Goal: Information Seeking & Learning: Learn about a topic

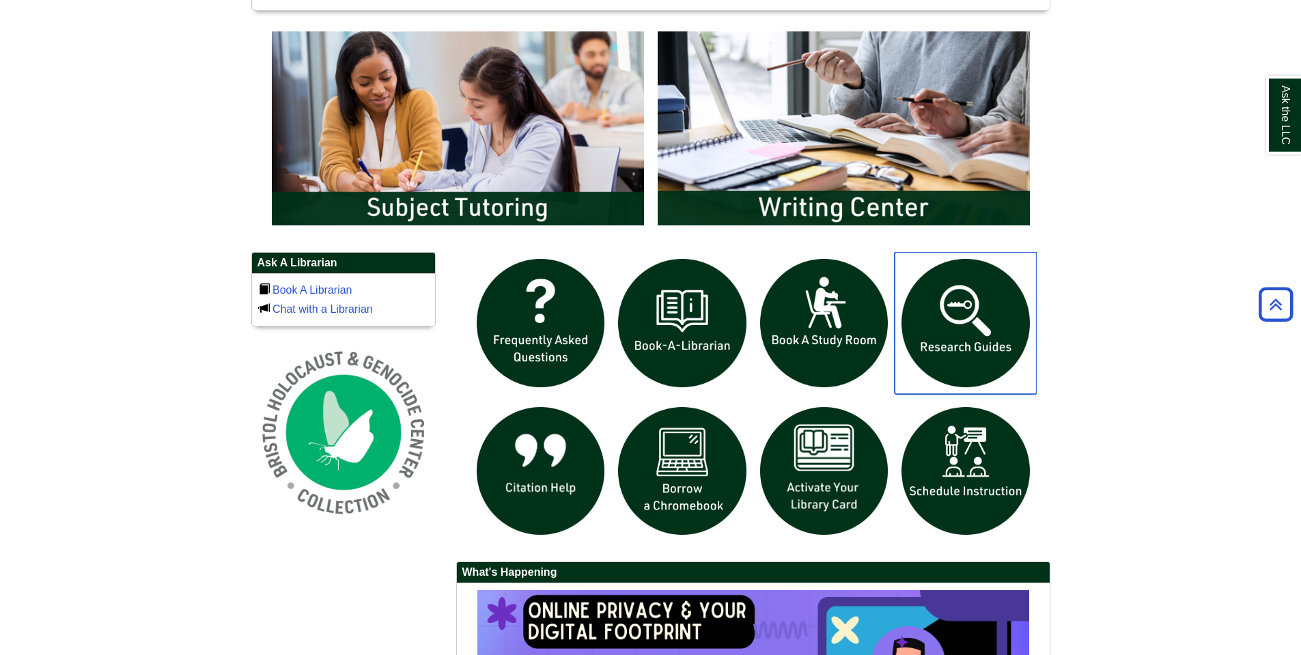
click at [963, 319] on img "slideshow" at bounding box center [965, 323] width 142 height 142
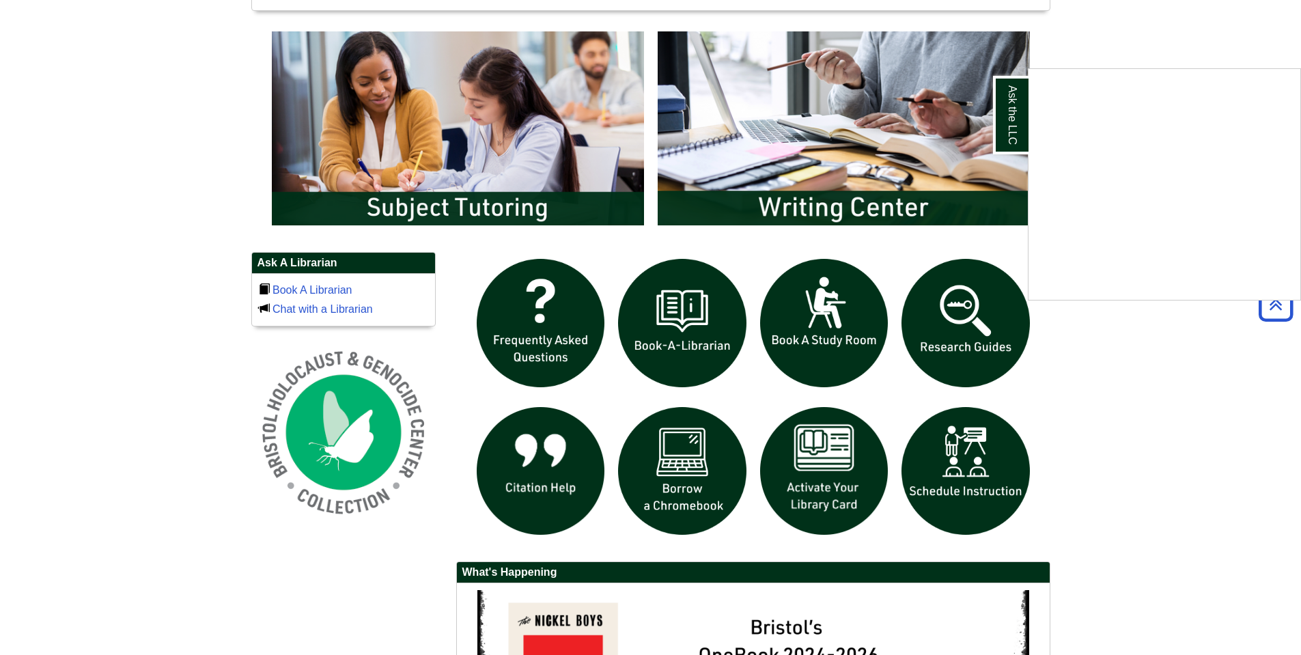
click at [546, 472] on div "Ask the LLC" at bounding box center [650, 327] width 1301 height 655
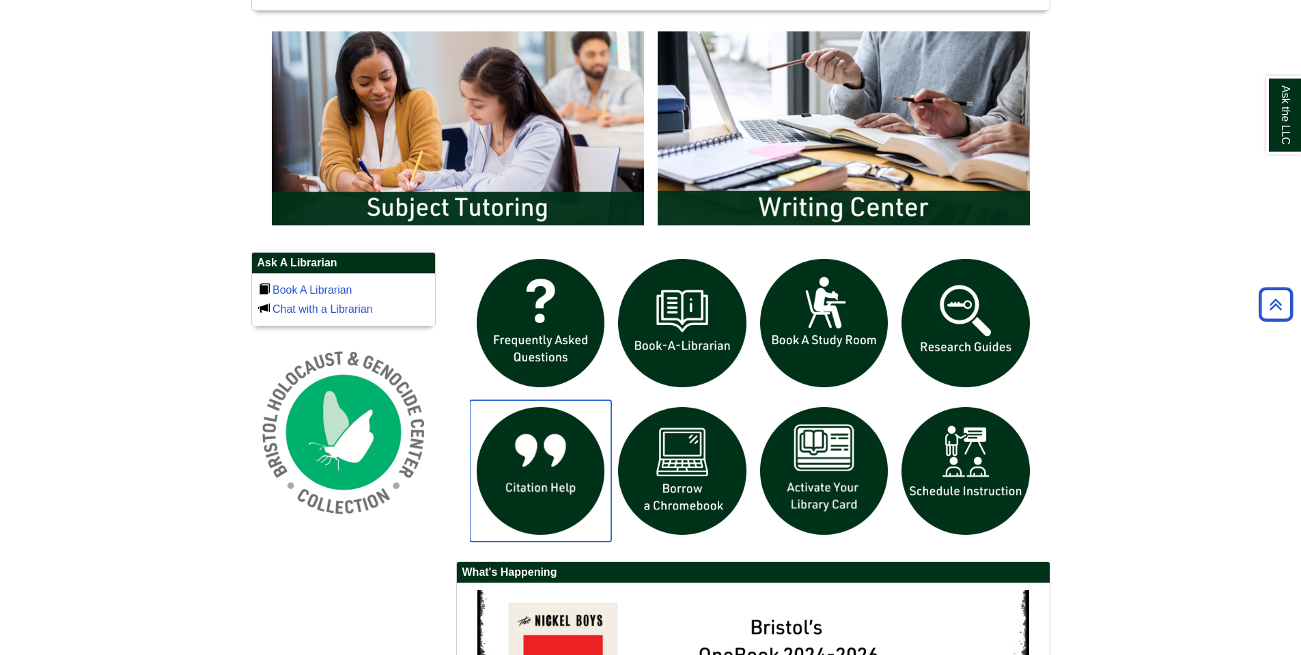
click at [552, 470] on img "slideshow" at bounding box center [541, 471] width 142 height 142
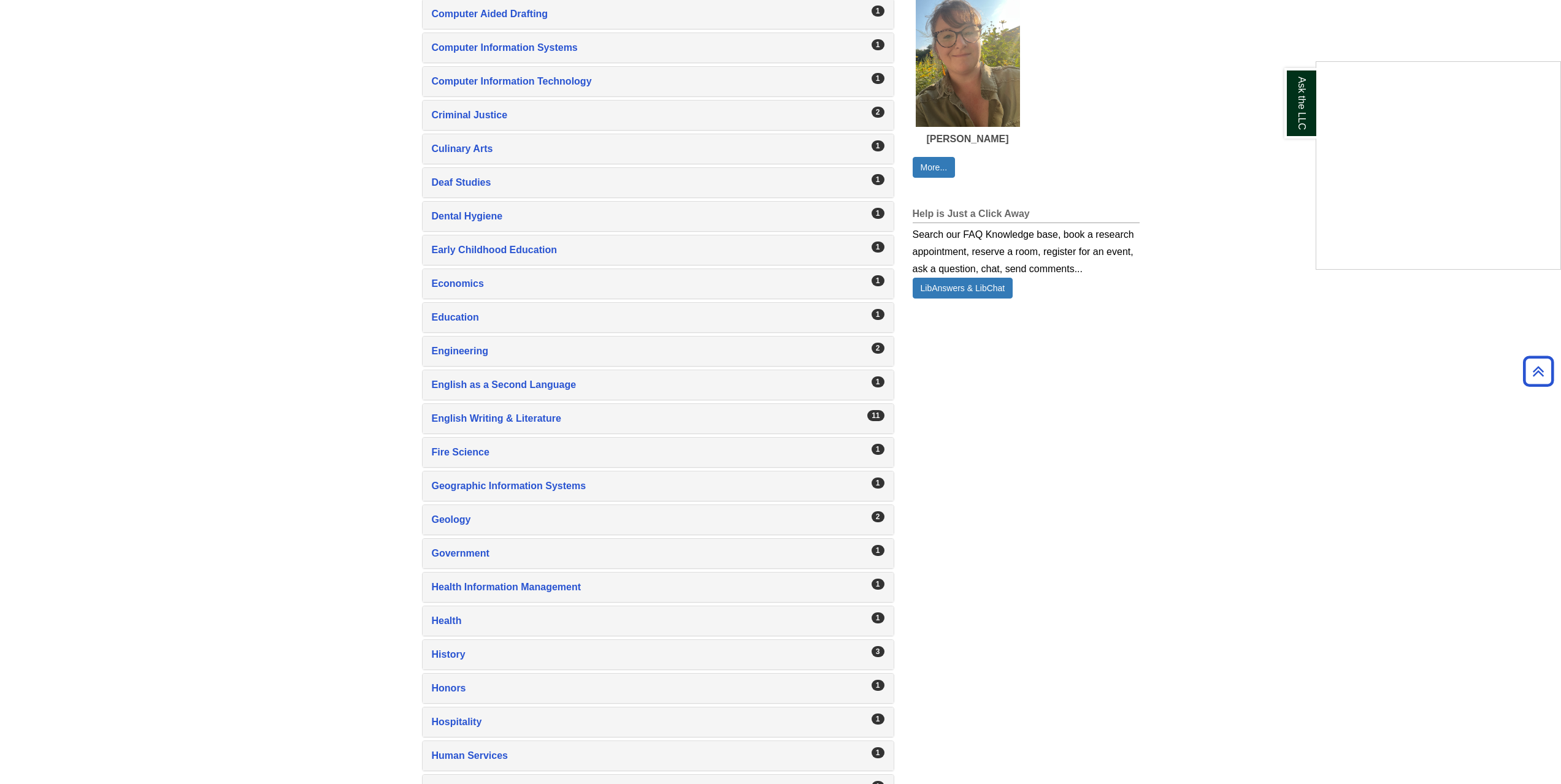
scroll to position [859, 0]
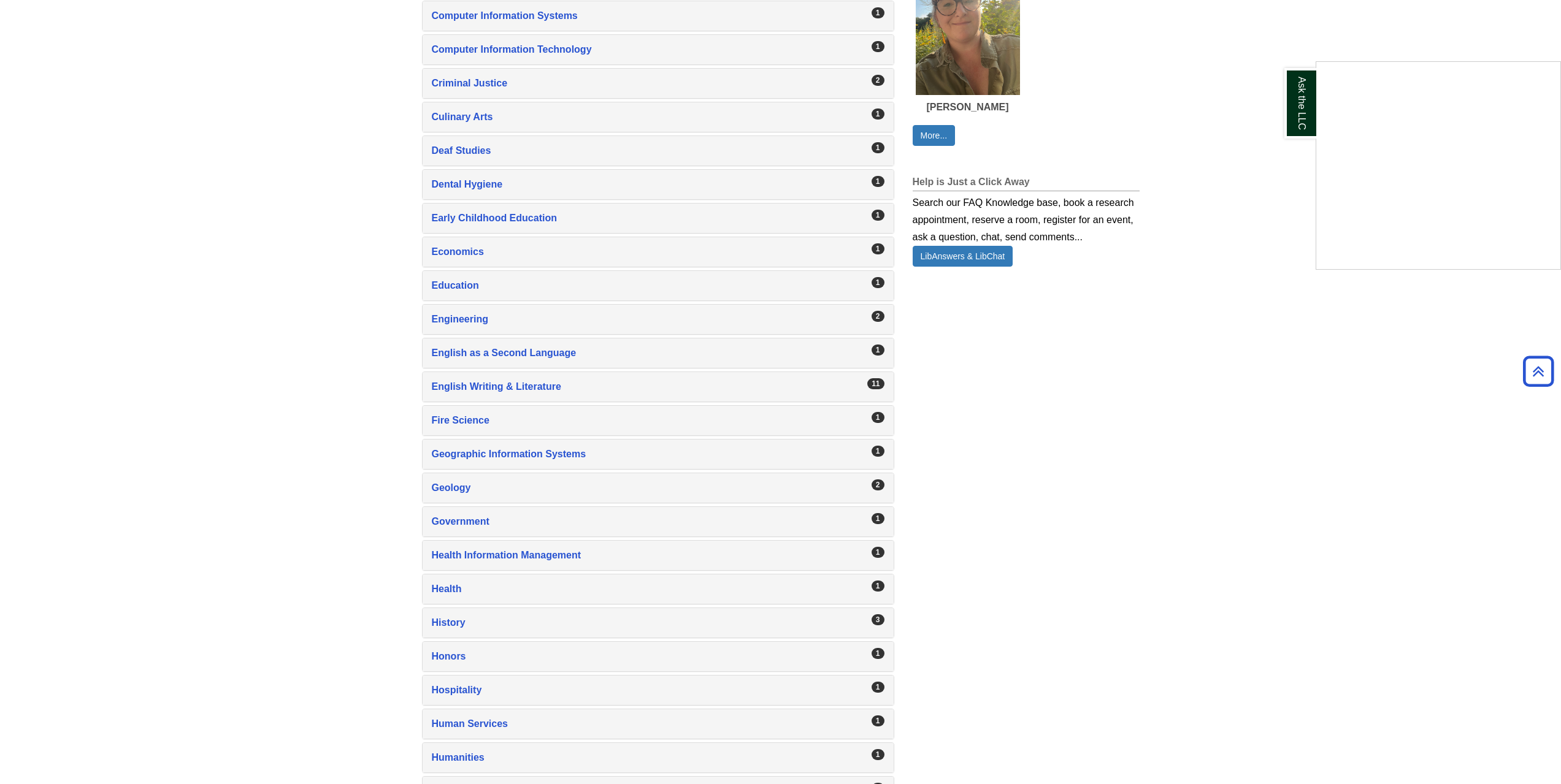
click at [322, 354] on div "Ask the LLC" at bounding box center [780, 392] width 1561 height 784
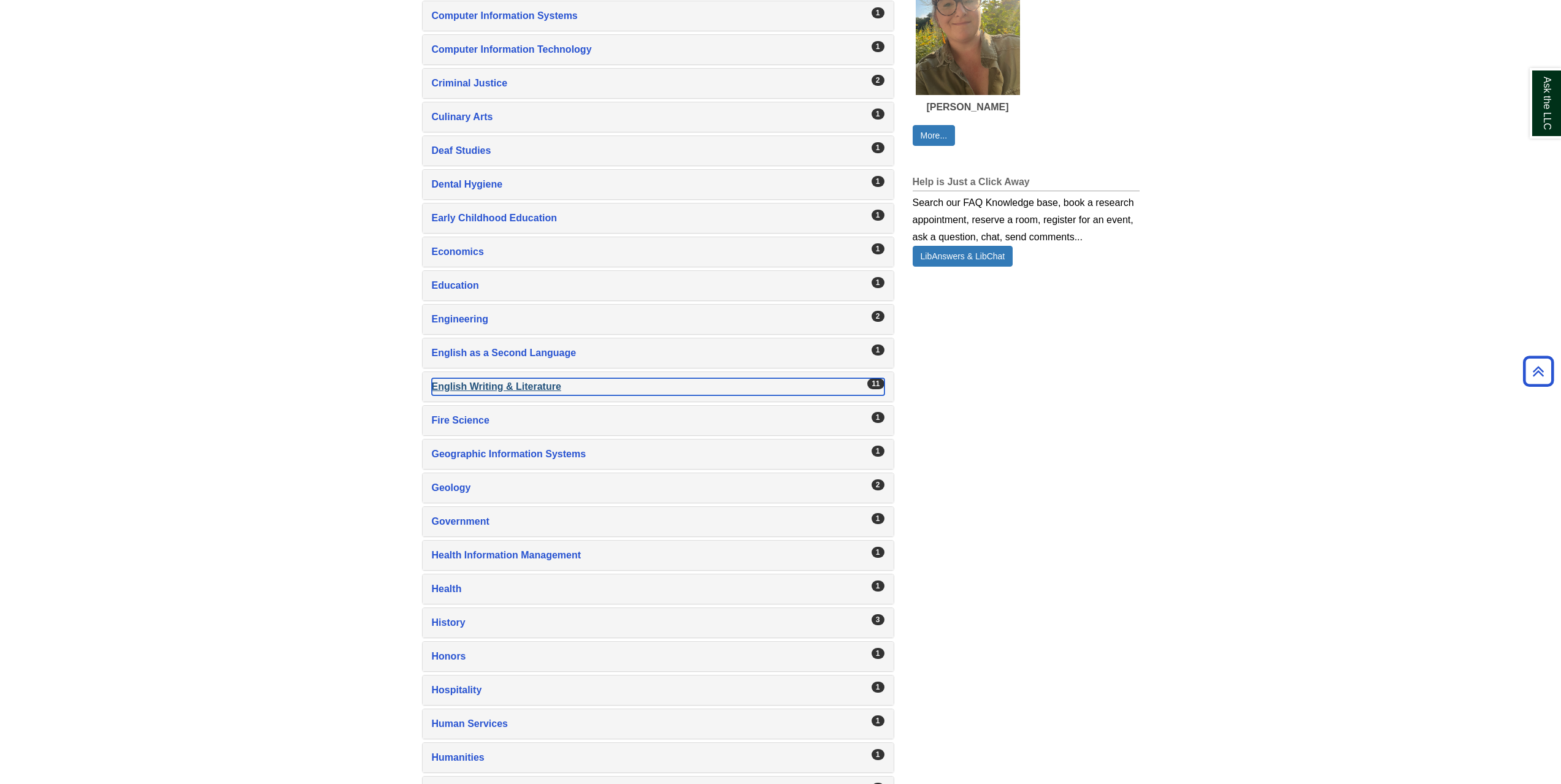
click at [496, 385] on div "English Writing & Literature , 11 guides" at bounding box center [658, 386] width 453 height 17
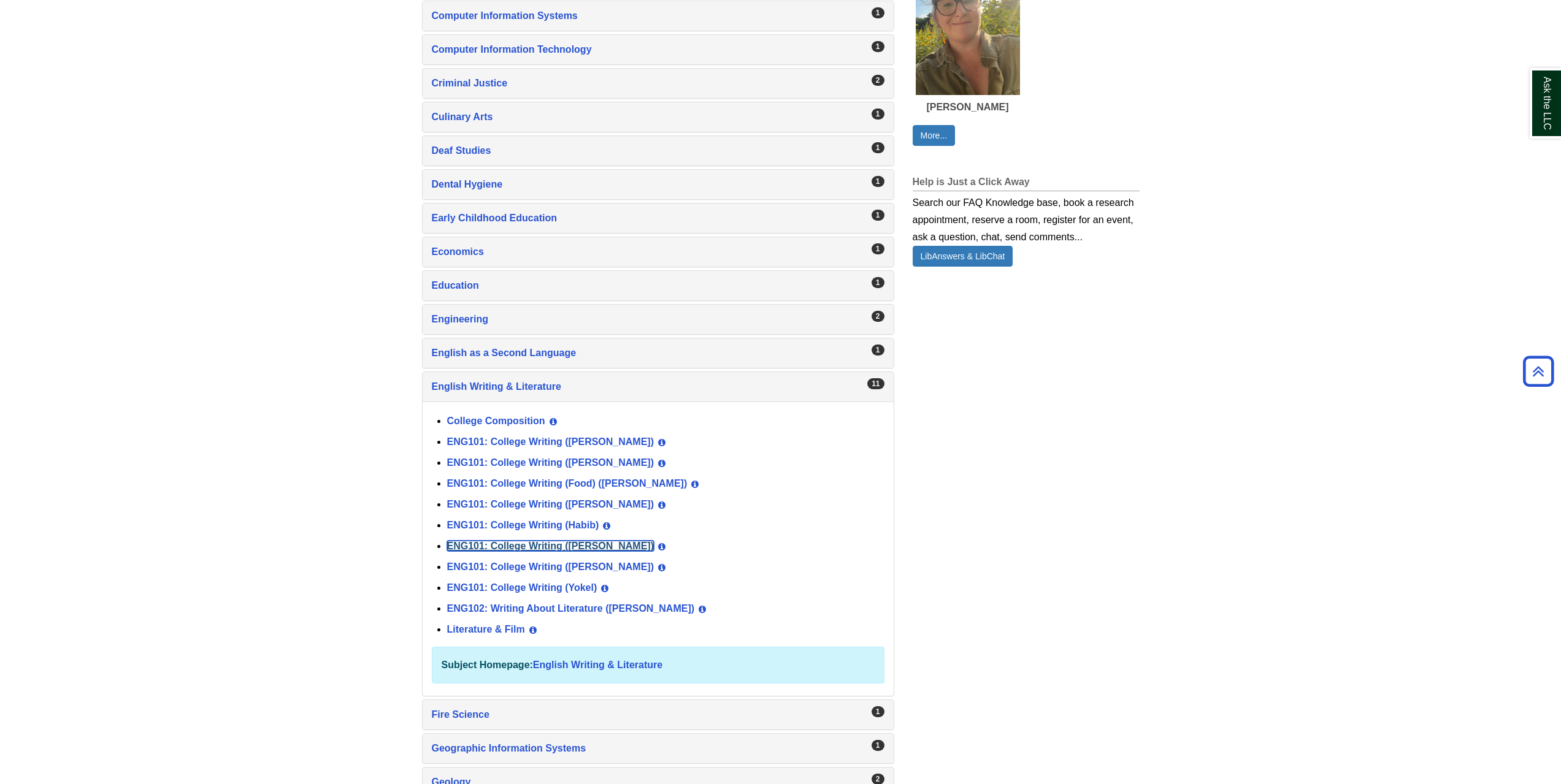
click at [585, 544] on link "ENG101: College Writing ([PERSON_NAME])" at bounding box center [551, 546] width 207 height 11
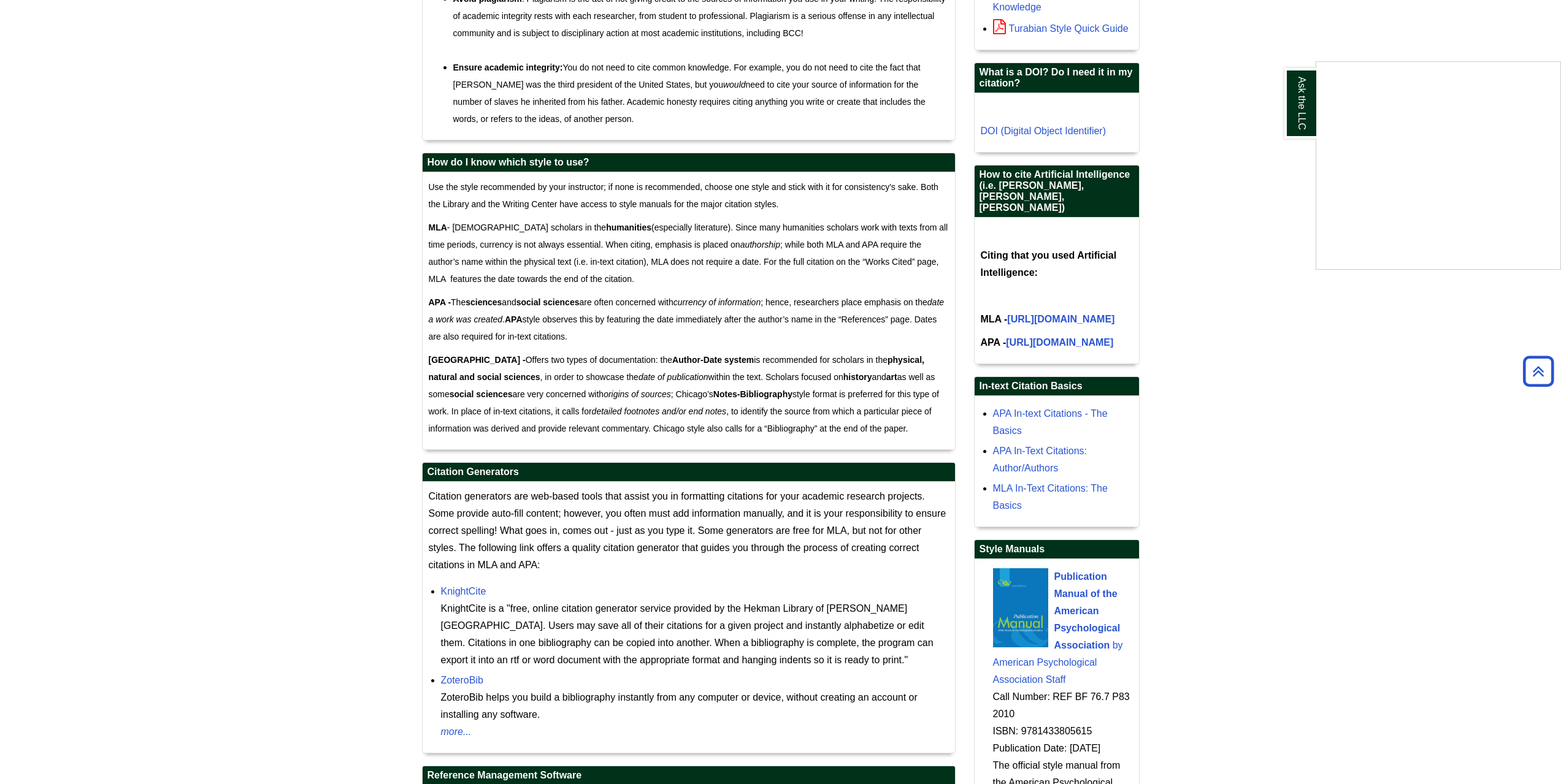
scroll to position [920, 0]
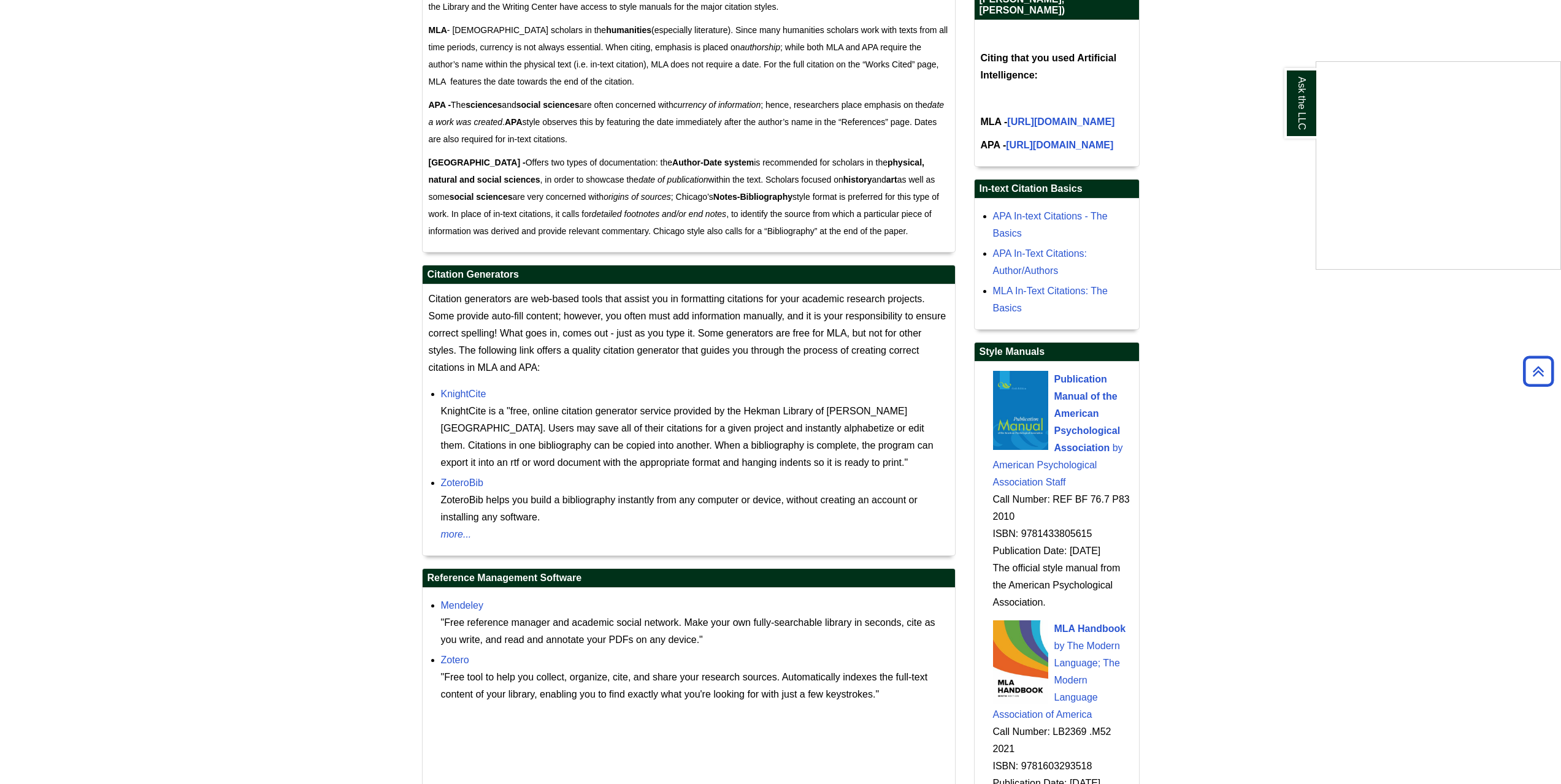
click at [459, 480] on div "Ask the LLC" at bounding box center [780, 392] width 1561 height 784
click at [465, 484] on link "ZoteroBib" at bounding box center [462, 483] width 42 height 11
click at [463, 399] on link "KnightCite" at bounding box center [463, 394] width 46 height 11
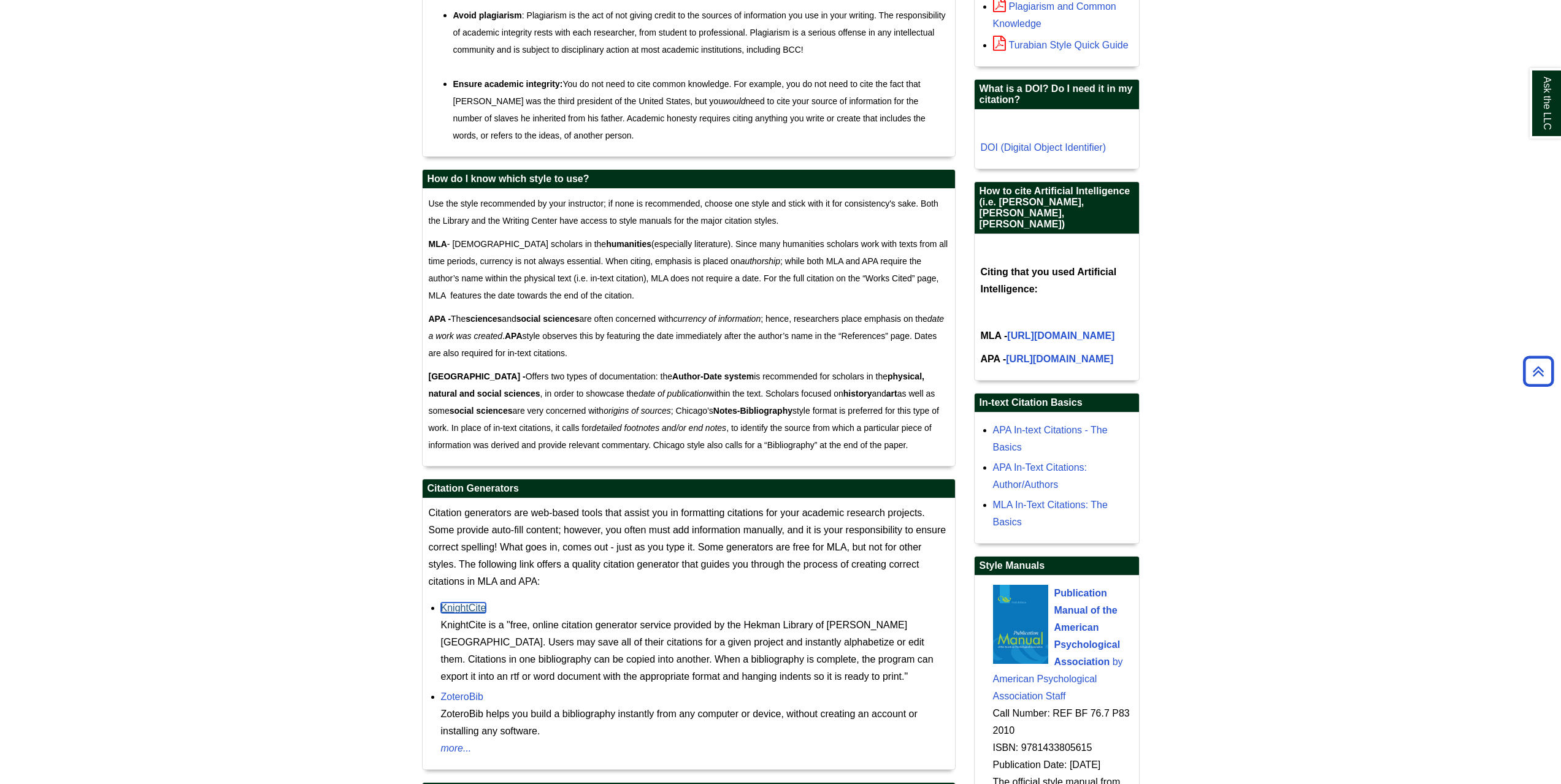
scroll to position [1104, 0]
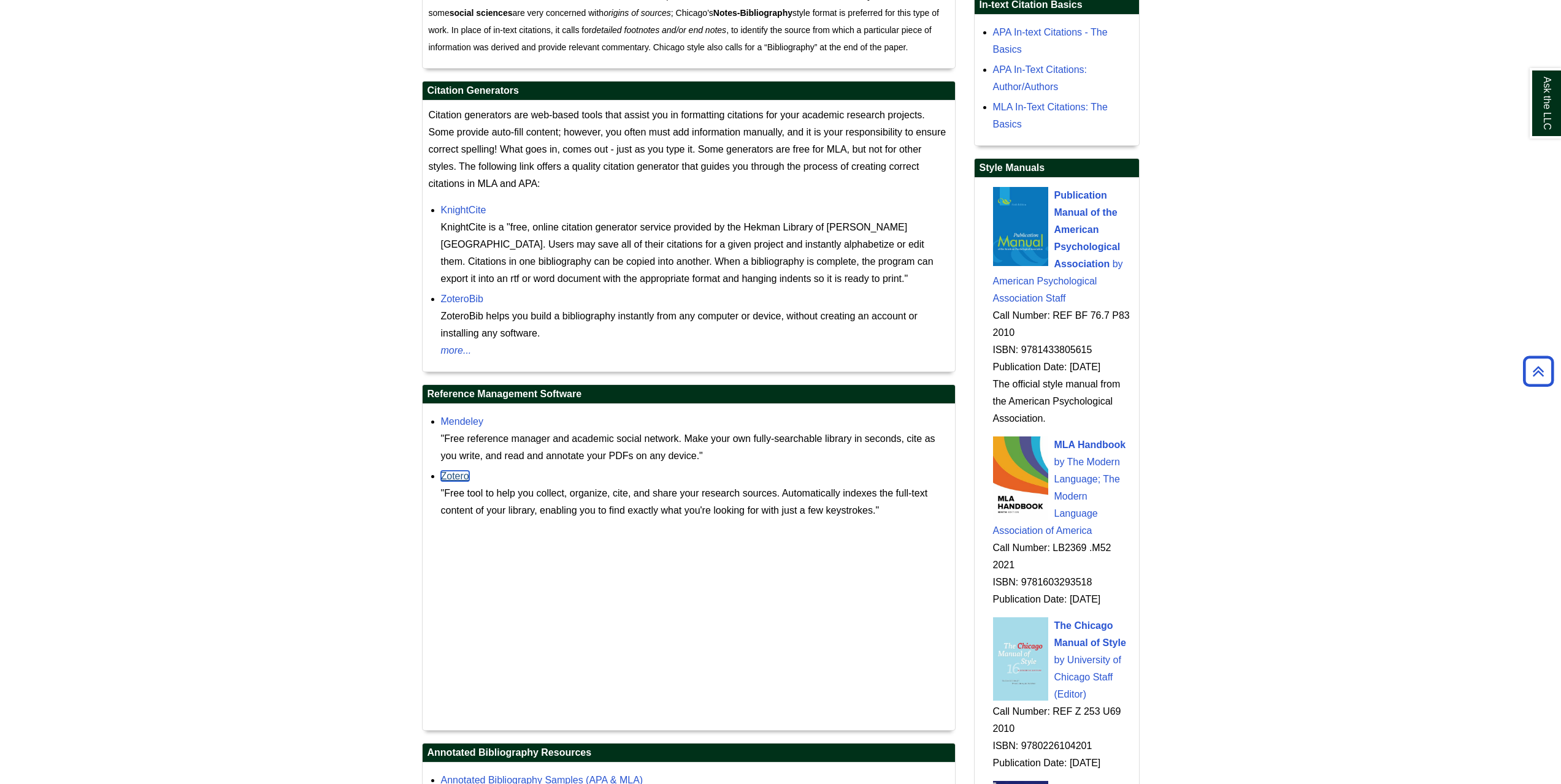
click at [463, 480] on link "Zotero" at bounding box center [454, 476] width 28 height 11
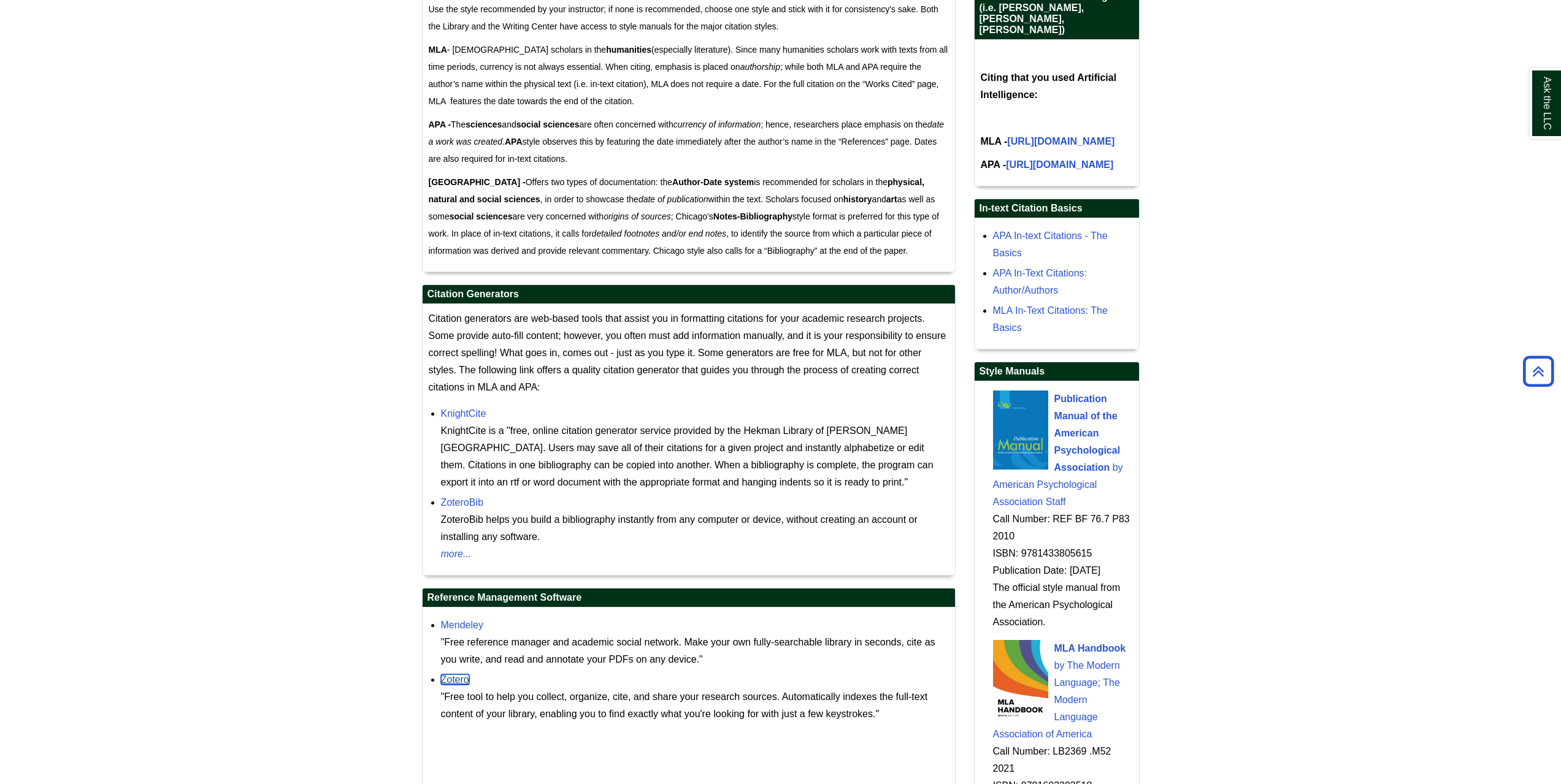
scroll to position [920, 0]
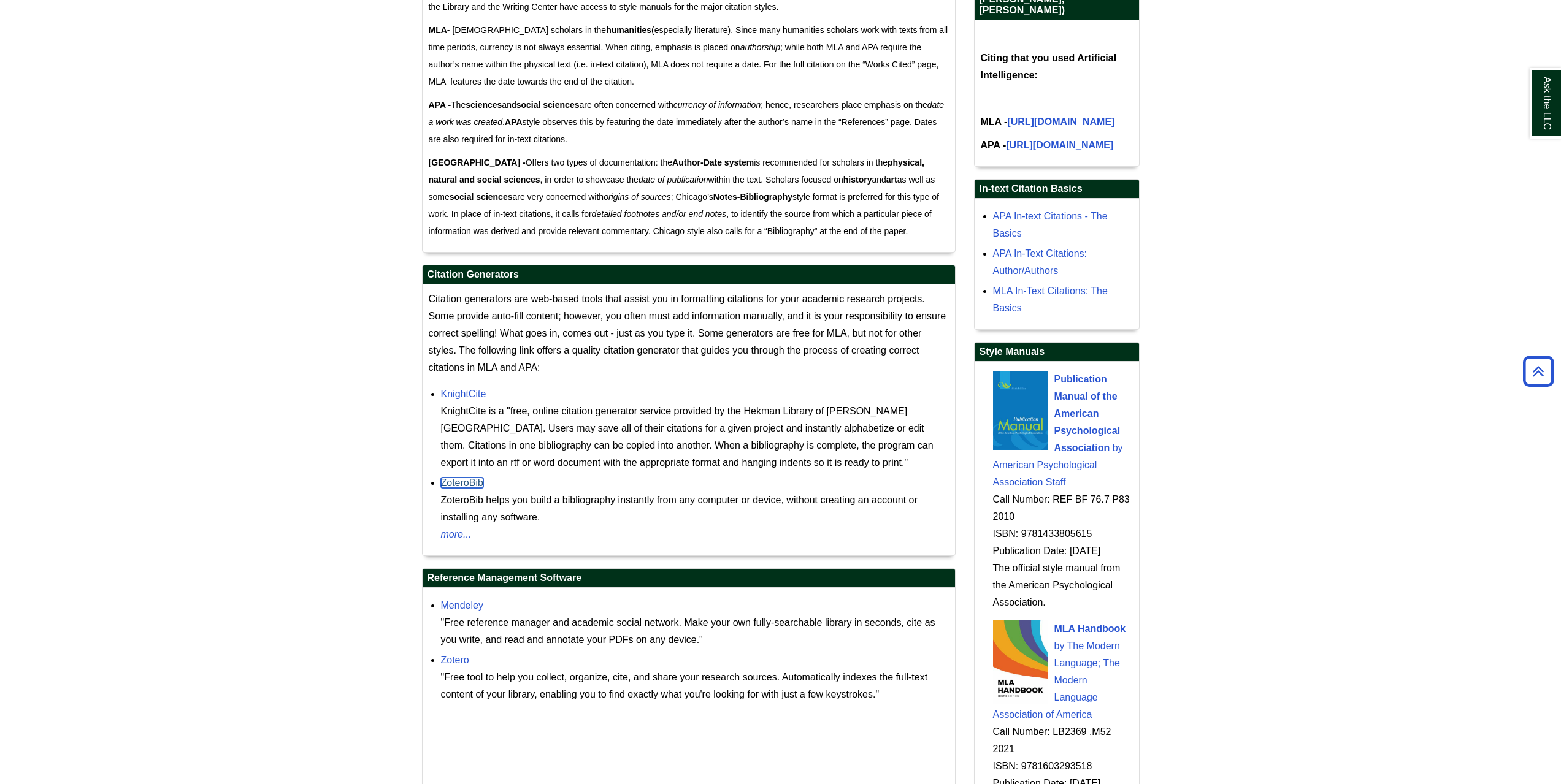
click at [474, 480] on link "ZoteroBib" at bounding box center [462, 483] width 42 height 11
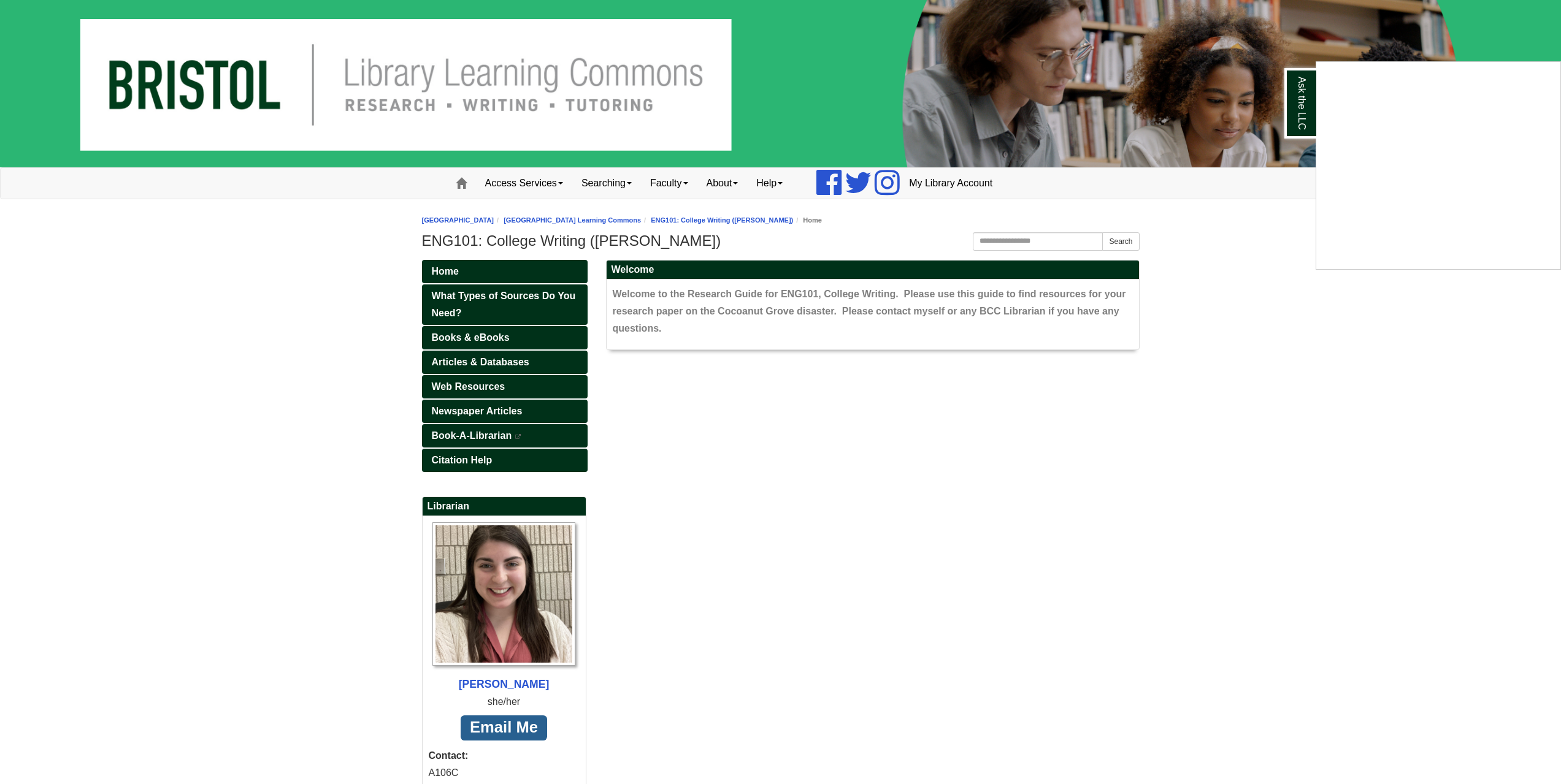
click at [463, 335] on div "Ask the LLC" at bounding box center [780, 392] width 1561 height 784
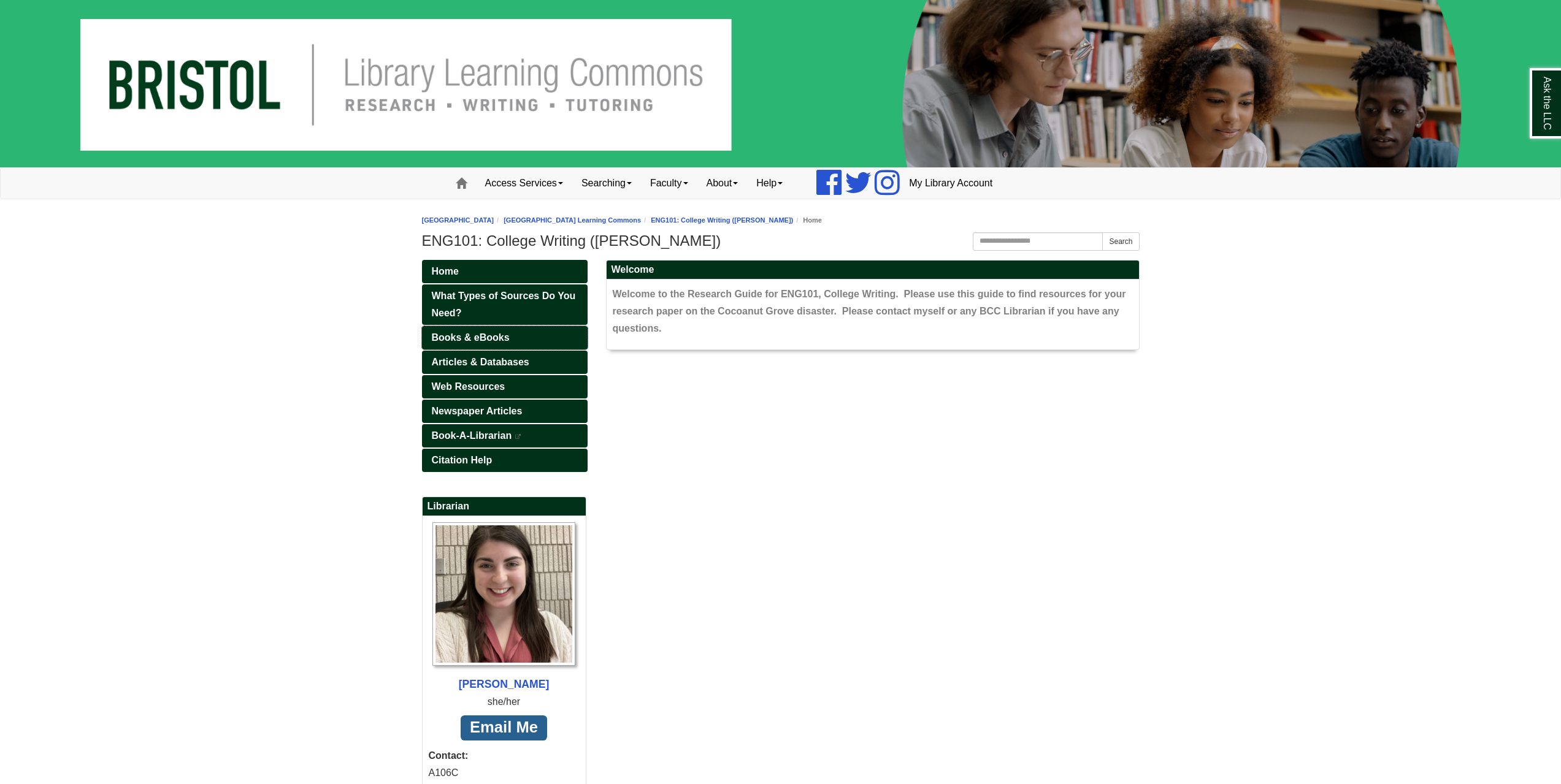
click at [459, 335] on span "Books & eBooks" at bounding box center [471, 338] width 78 height 11
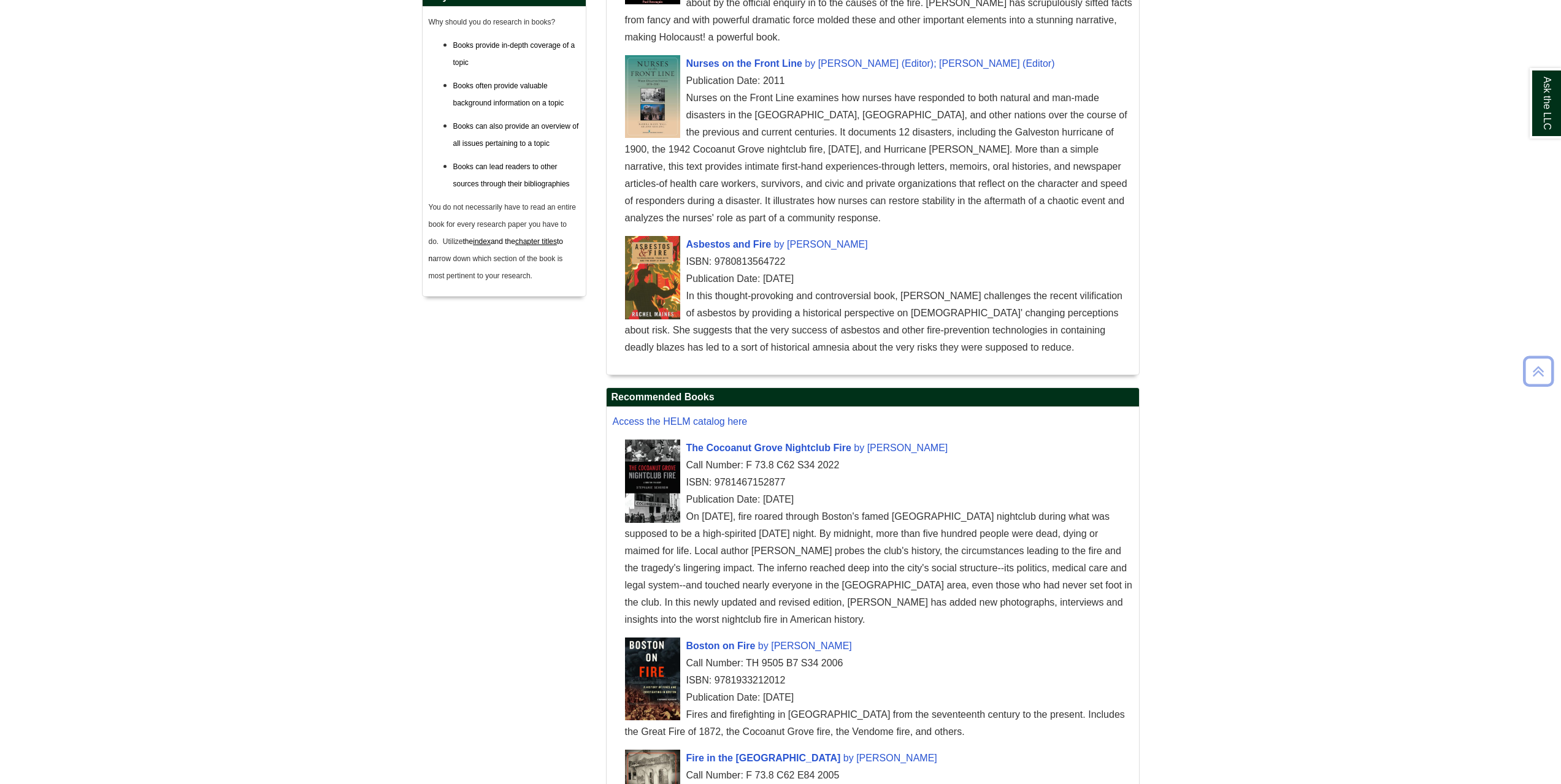
scroll to position [1069, 0]
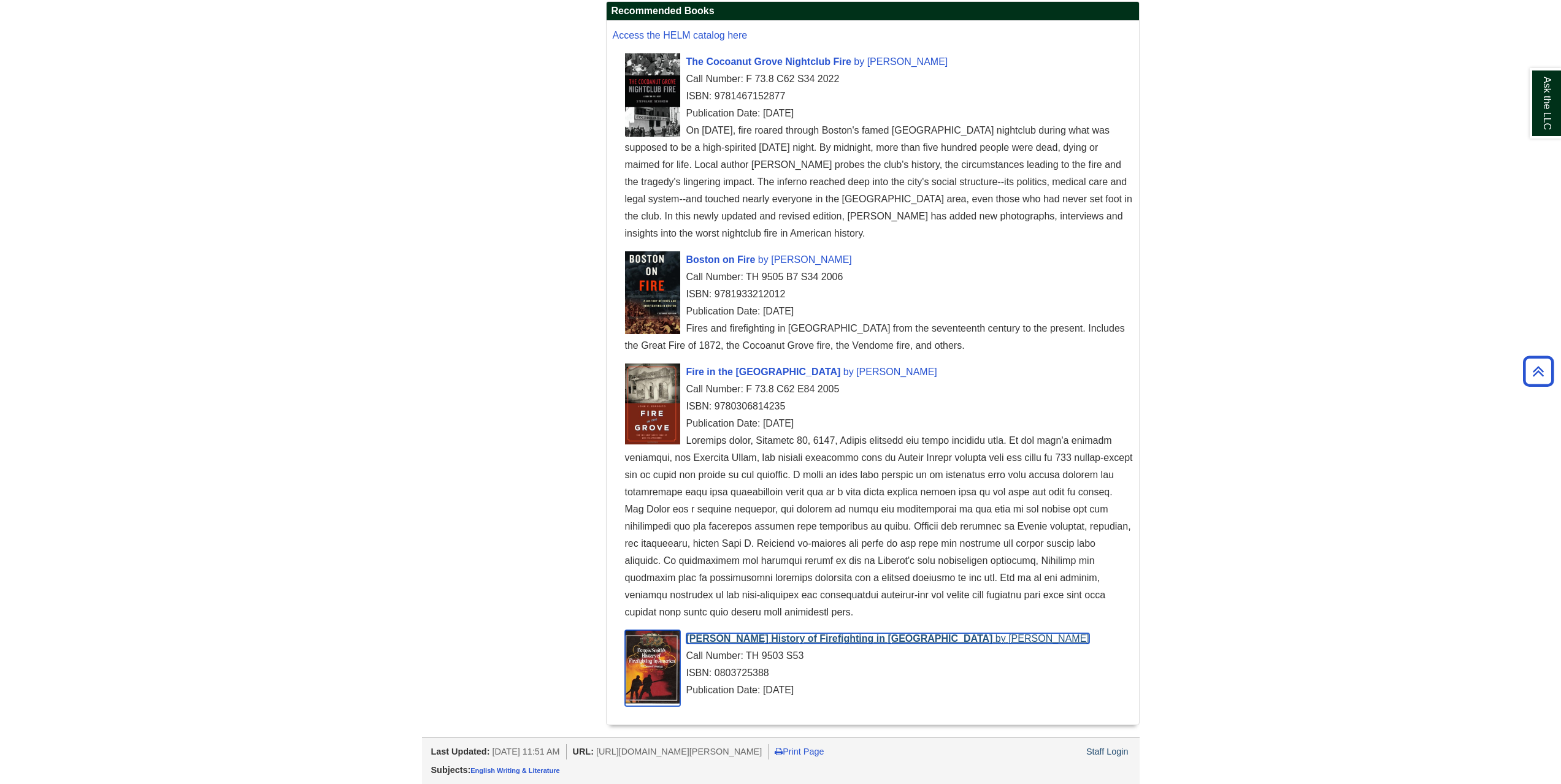
click at [807, 637] on span "Dennis Smith's History of Firefighting in America" at bounding box center [839, 639] width 306 height 11
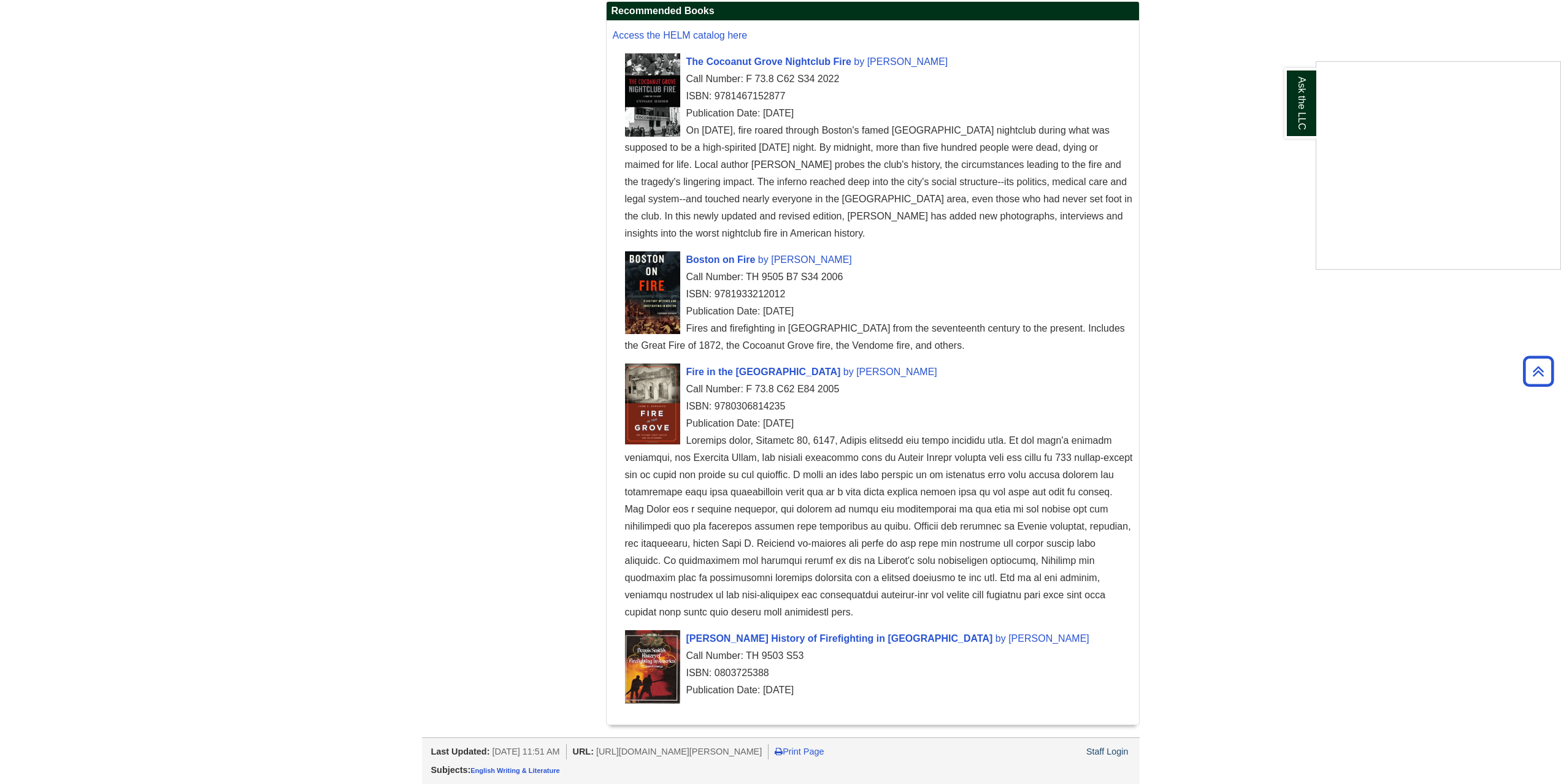
click at [718, 670] on div "Ask the LLC" at bounding box center [780, 392] width 1561 height 784
drag, startPoint x: 716, startPoint y: 673, endPoint x: 772, endPoint y: 674, distance: 56.0
click at [772, 674] on div "ISBN: 0803725388" at bounding box center [878, 673] width 507 height 17
copy div "0803725388"
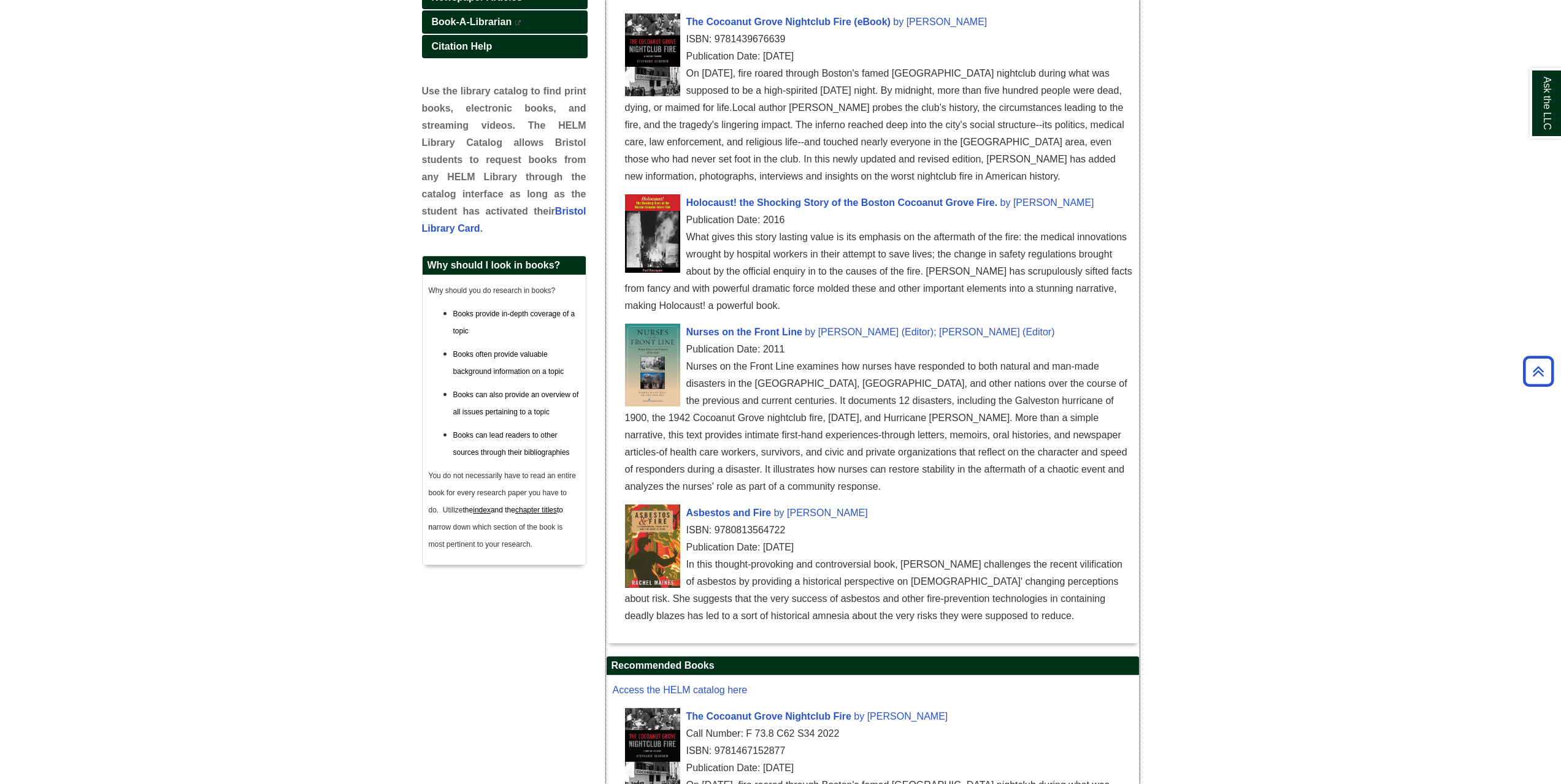
scroll to position [210, 0]
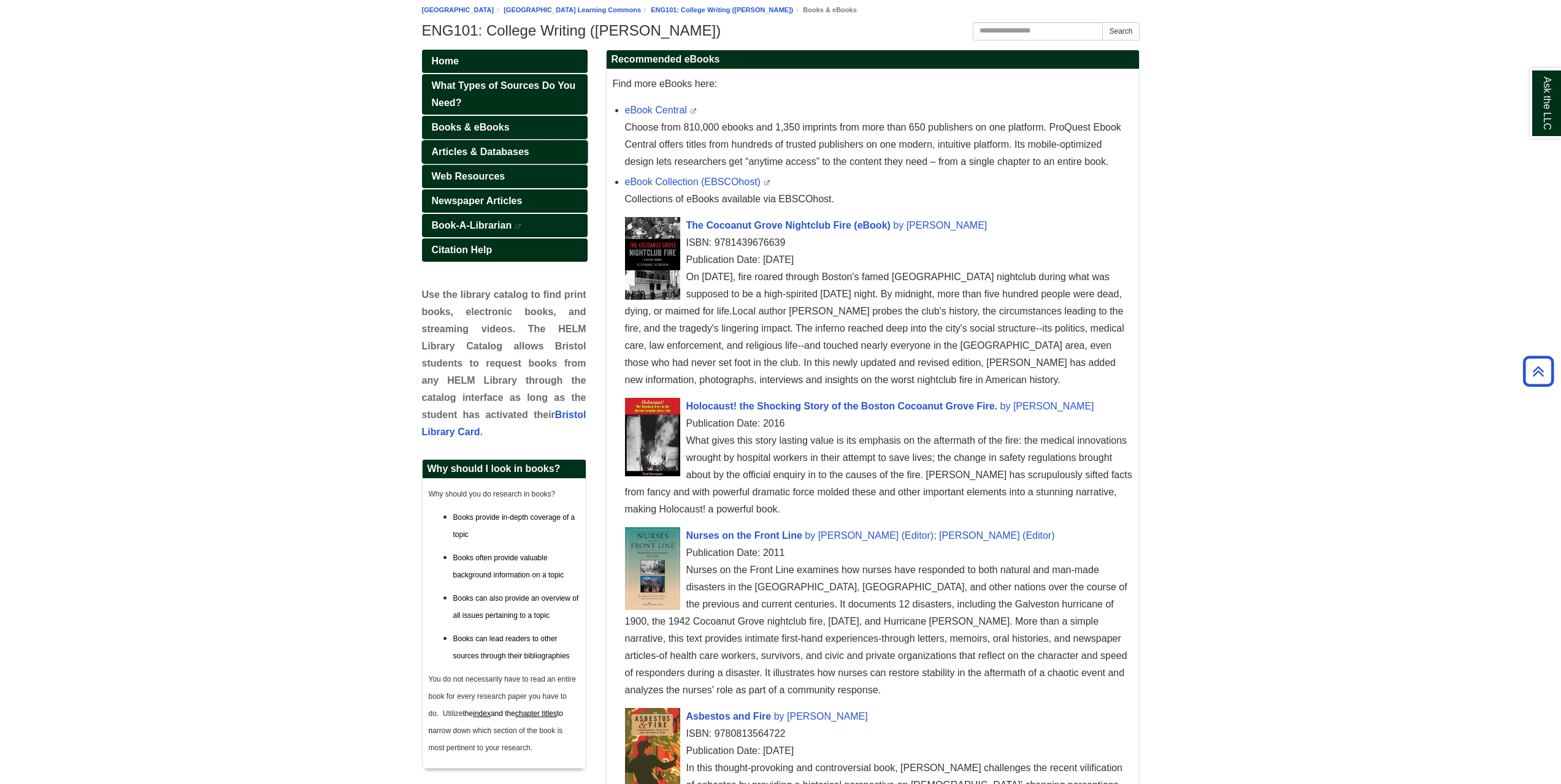
click at [483, 148] on span "Articles & Databases" at bounding box center [481, 152] width 98 height 11
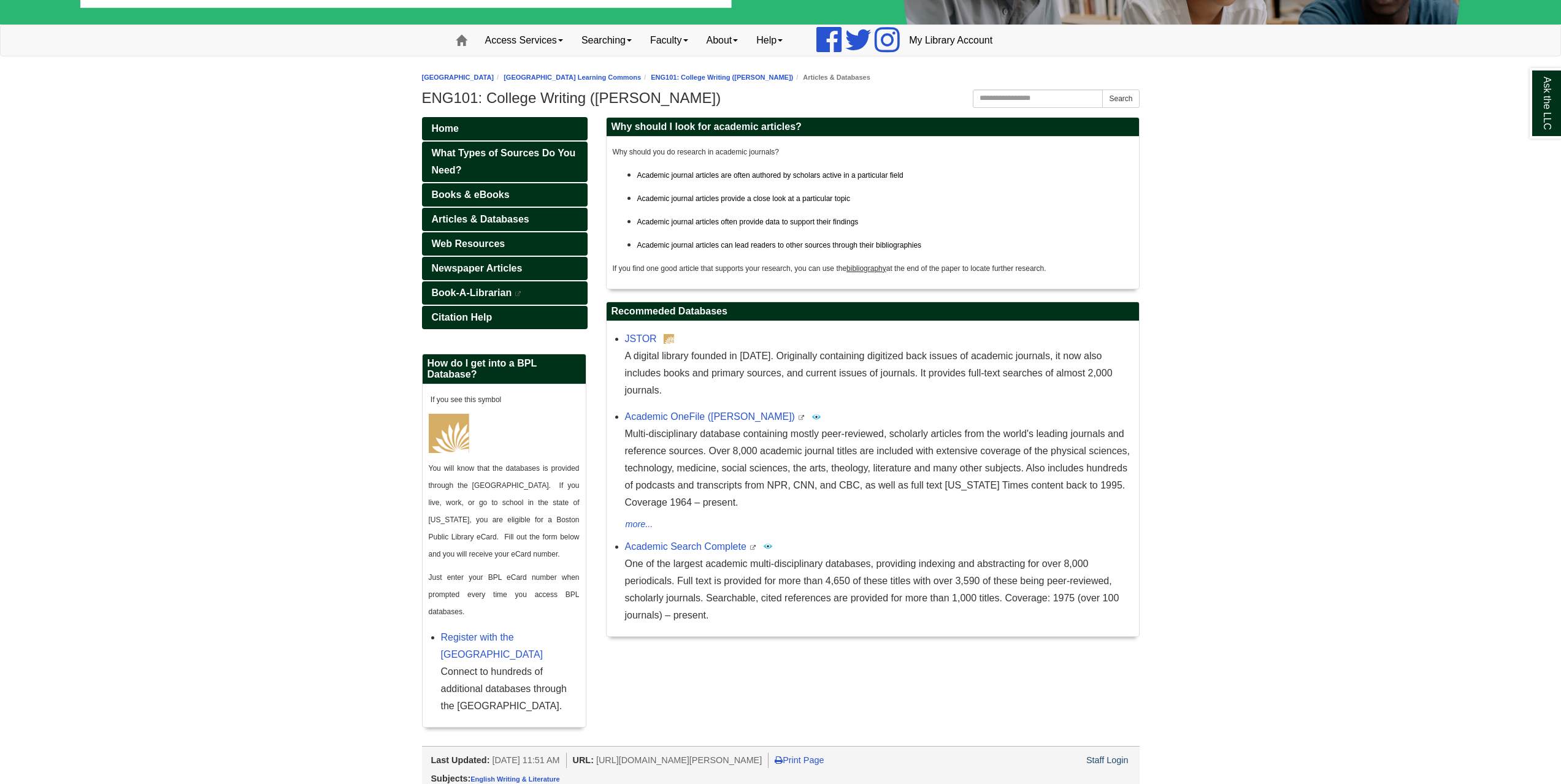
scroll to position [152, 0]
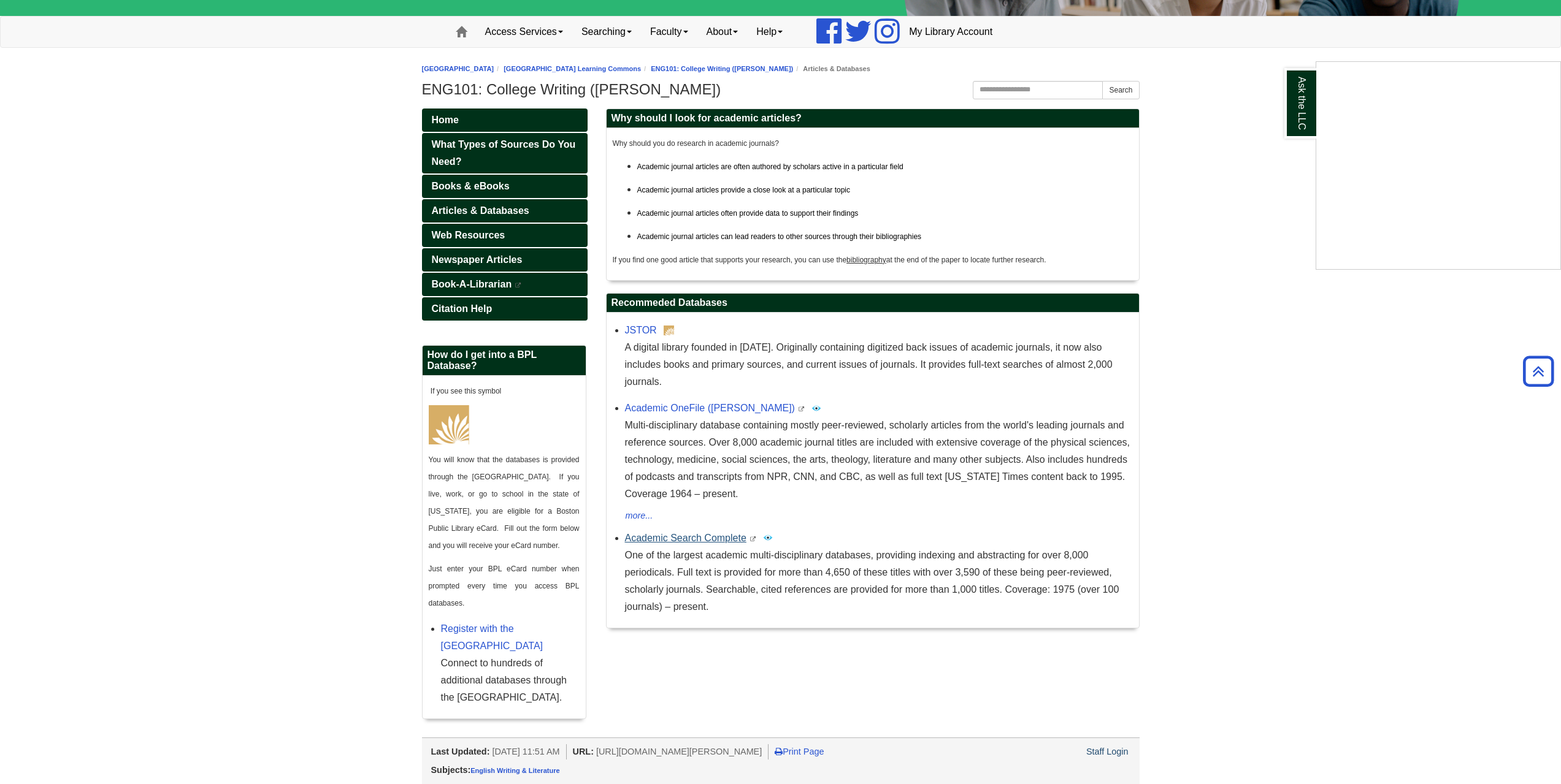
click at [710, 516] on div "Ask the LLC" at bounding box center [780, 392] width 1561 height 784
click at [710, 533] on link "Academic Search Complete" at bounding box center [685, 538] width 121 height 11
click at [483, 257] on span "Newspaper Articles" at bounding box center [477, 260] width 91 height 11
click at [494, 257] on span "Newspaper Articles" at bounding box center [477, 260] width 91 height 11
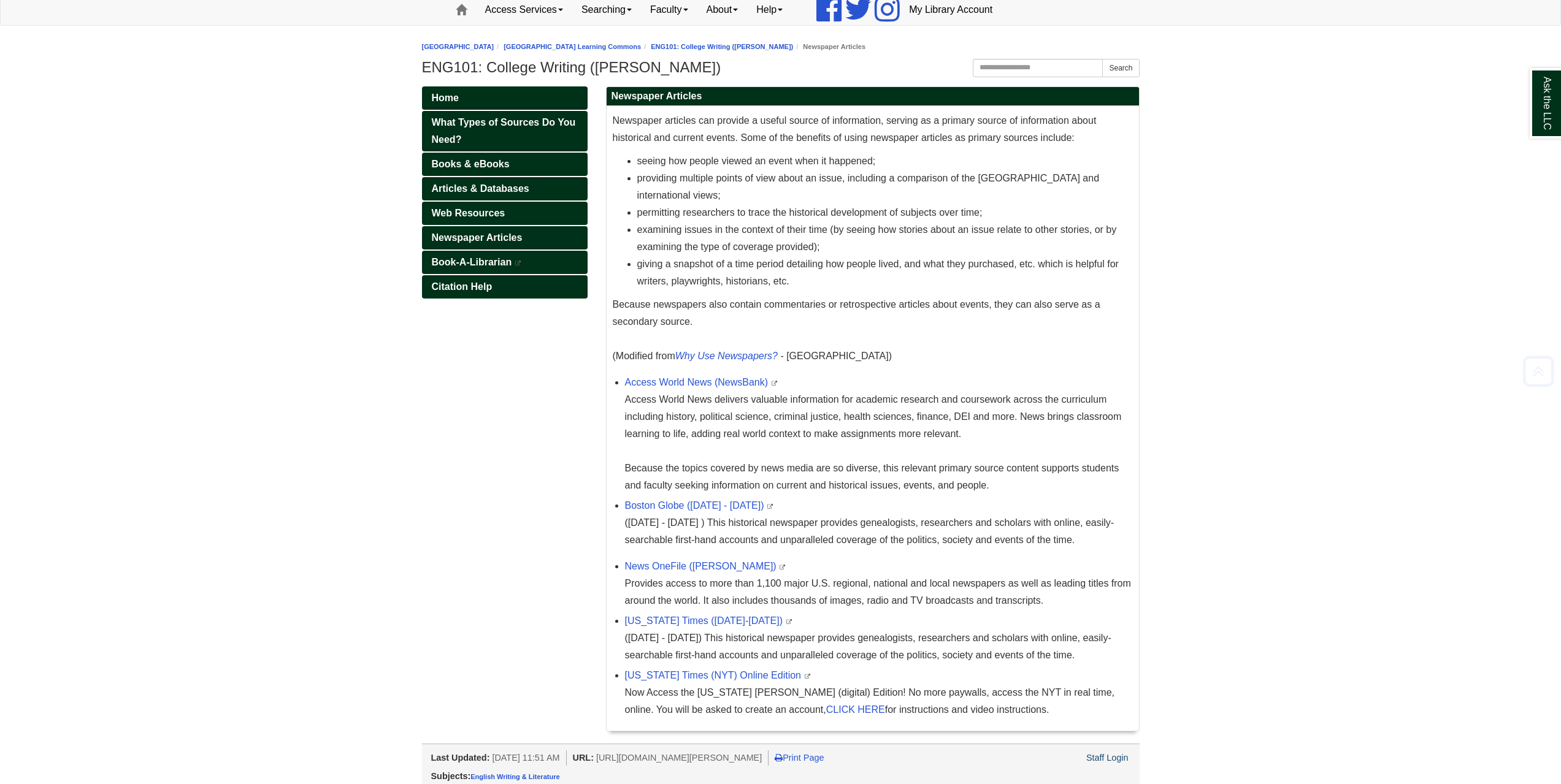
scroll to position [180, 0]
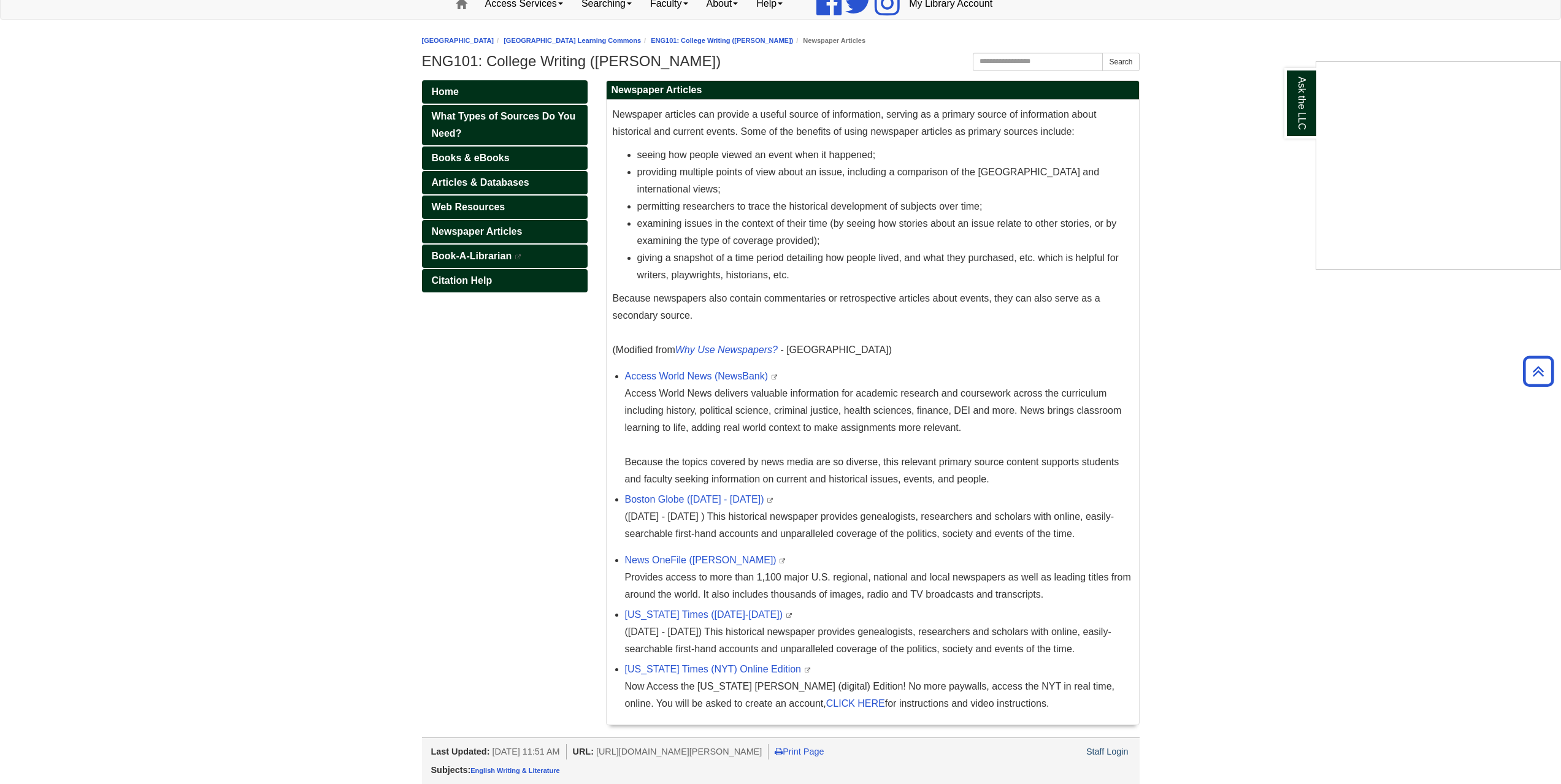
click at [548, 487] on div "Ask the LLC" at bounding box center [780, 392] width 1561 height 784
click at [669, 494] on link "Boston Globe ([DATE] - [DATE])" at bounding box center [694, 499] width 139 height 11
click at [481, 181] on span "Articles & Databases" at bounding box center [481, 182] width 98 height 11
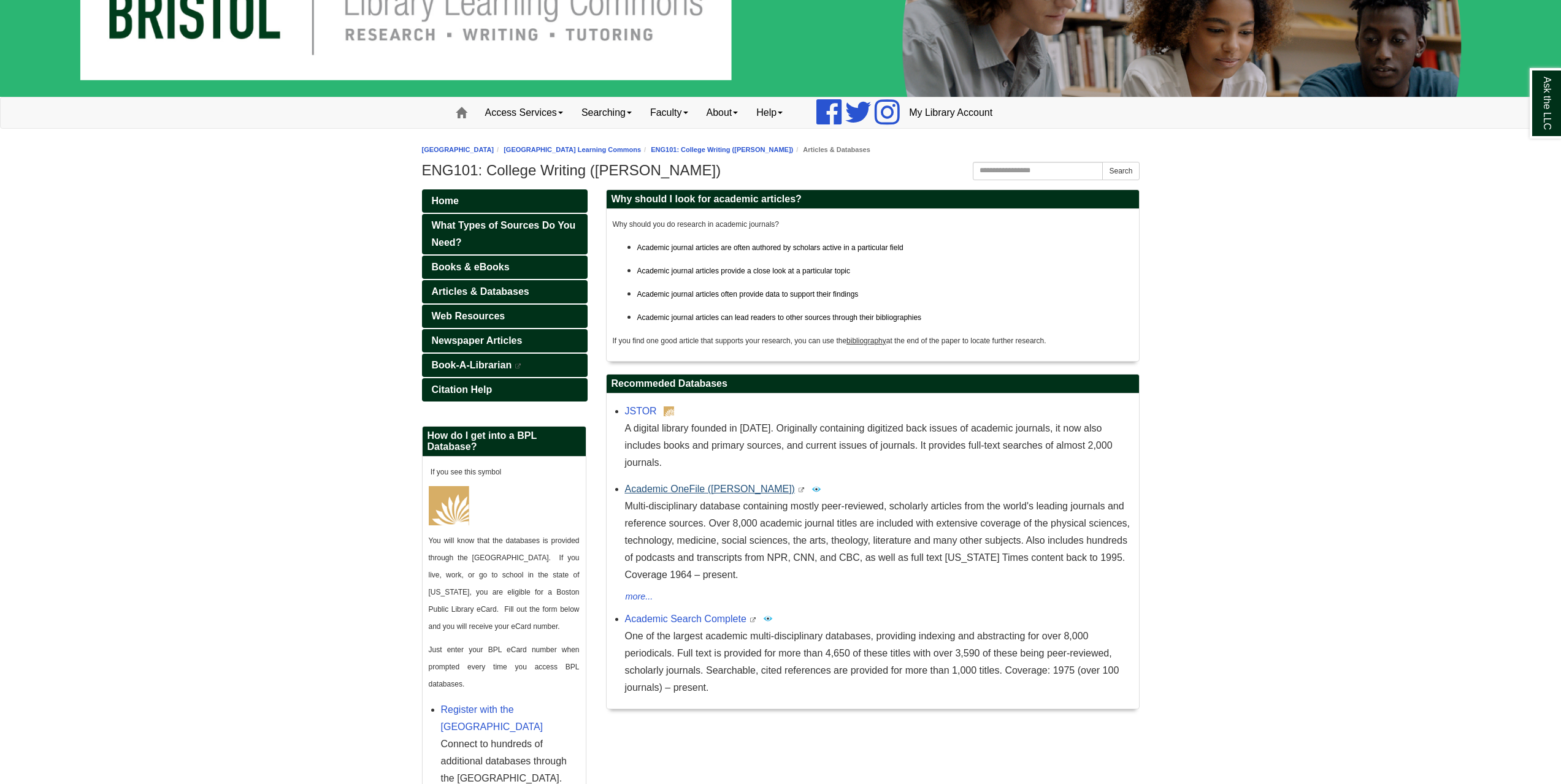
scroll to position [152, 0]
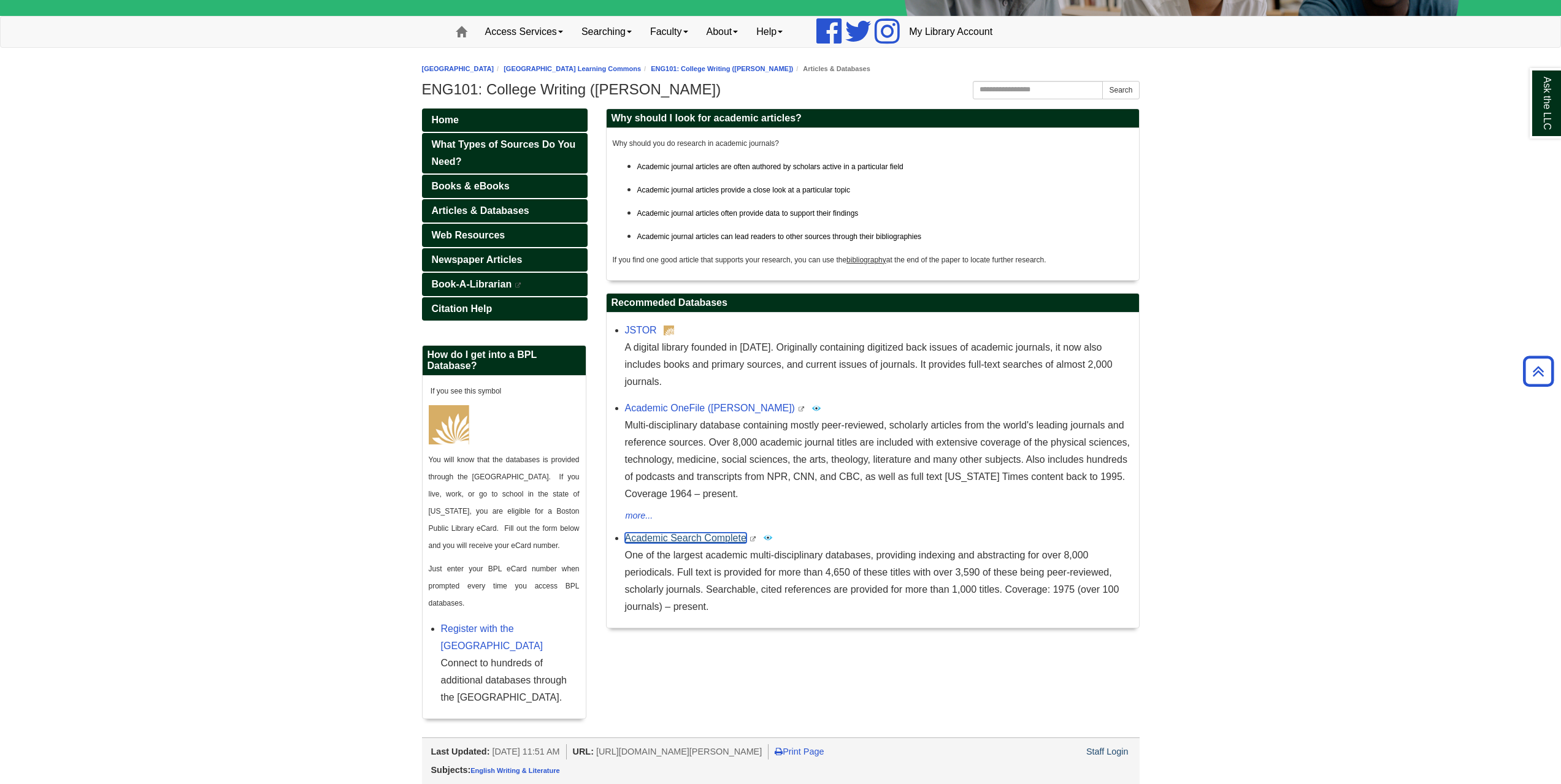
click at [687, 533] on link "Academic Search Complete" at bounding box center [685, 538] width 121 height 11
click at [364, 209] on div "Ask the LLC" at bounding box center [780, 392] width 1561 height 784
click at [474, 257] on span "Newspaper Articles" at bounding box center [477, 260] width 91 height 11
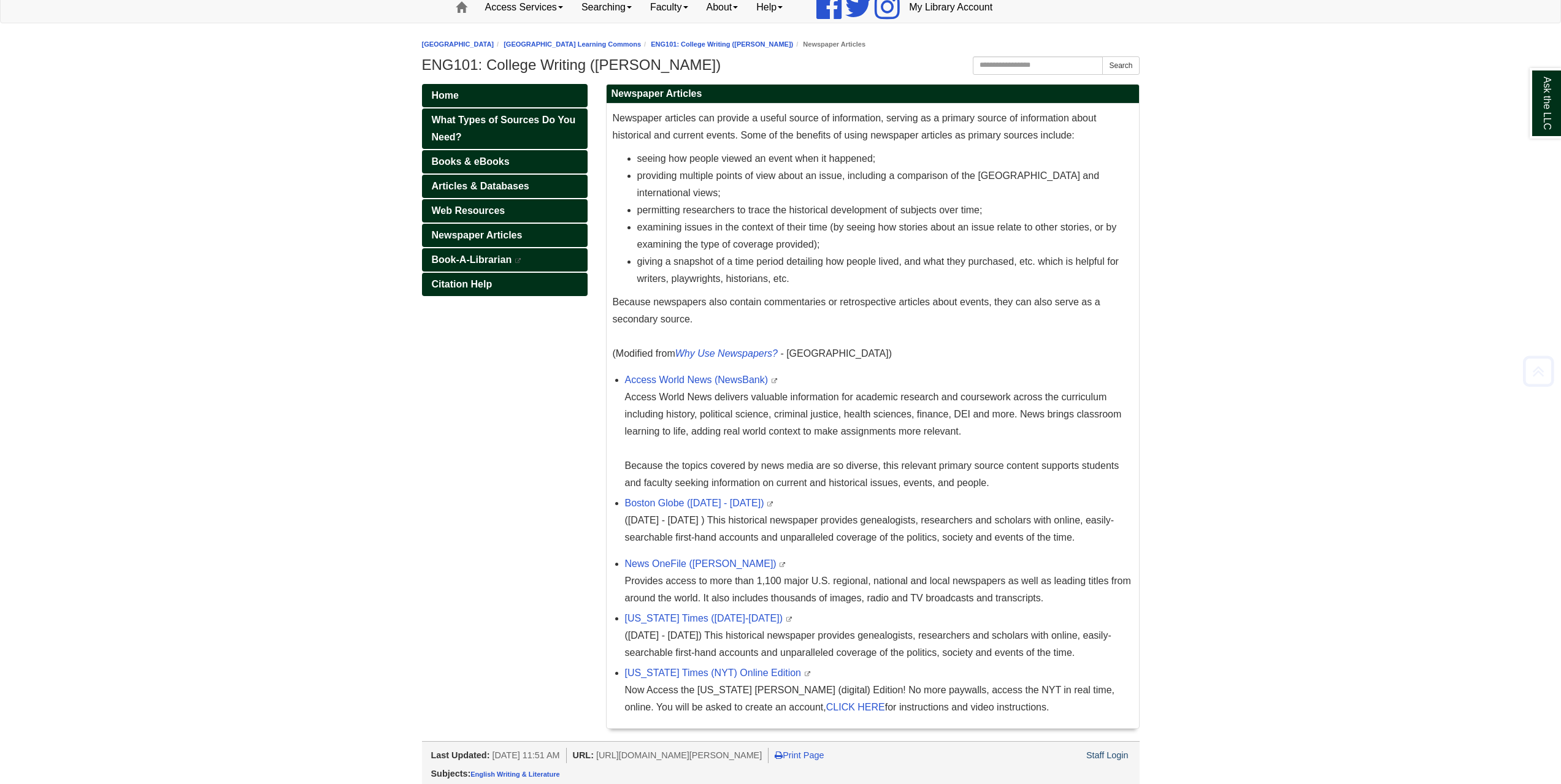
scroll to position [180, 0]
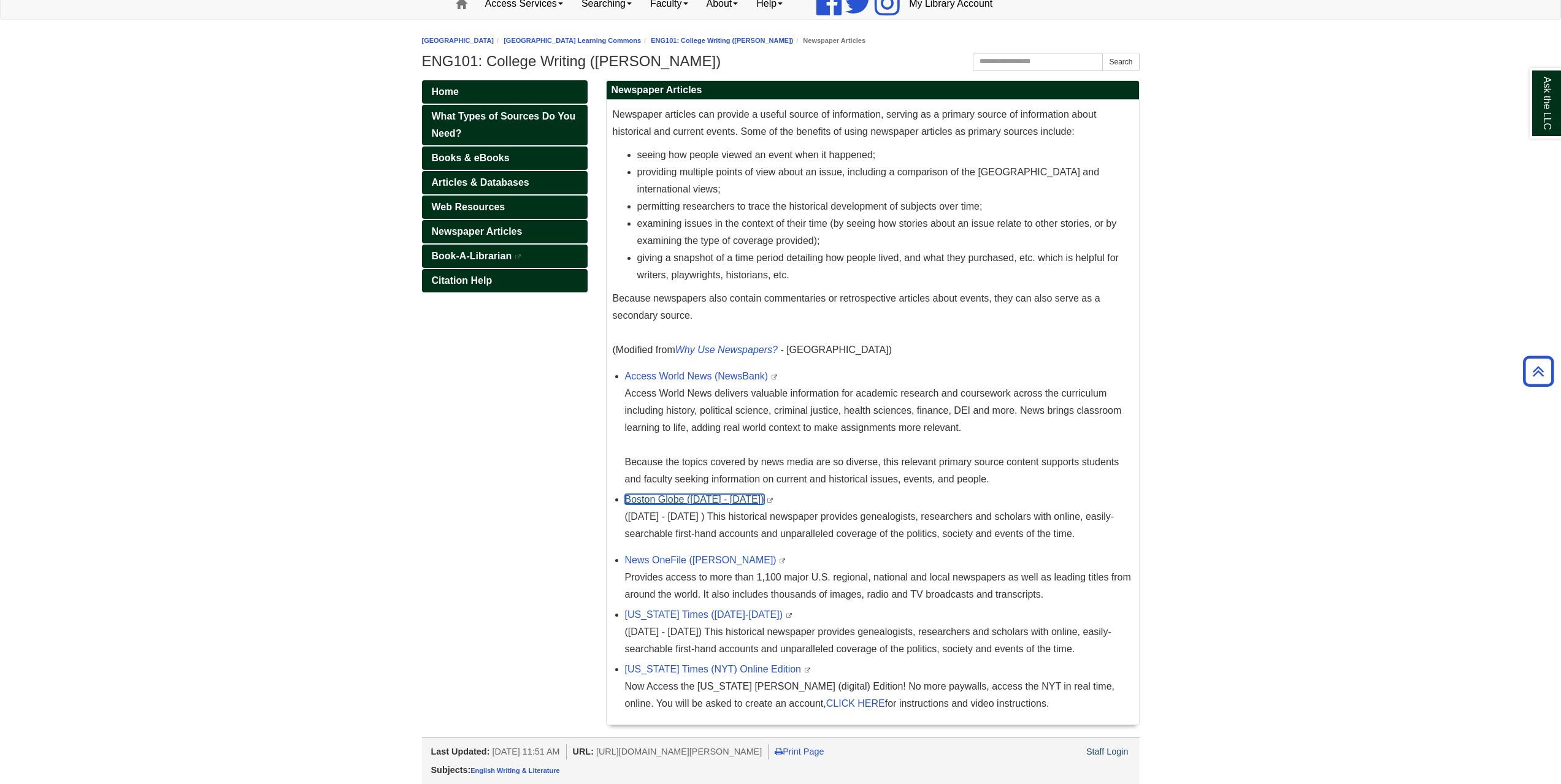
click at [705, 501] on link "Boston Globe ([DATE] - [DATE])" at bounding box center [694, 499] width 139 height 11
click at [459, 227] on div "Ask the LLC" at bounding box center [780, 392] width 1561 height 784
click at [459, 230] on span "Newspaper Articles" at bounding box center [477, 232] width 91 height 11
